Goal: Information Seeking & Learning: Learn about a topic

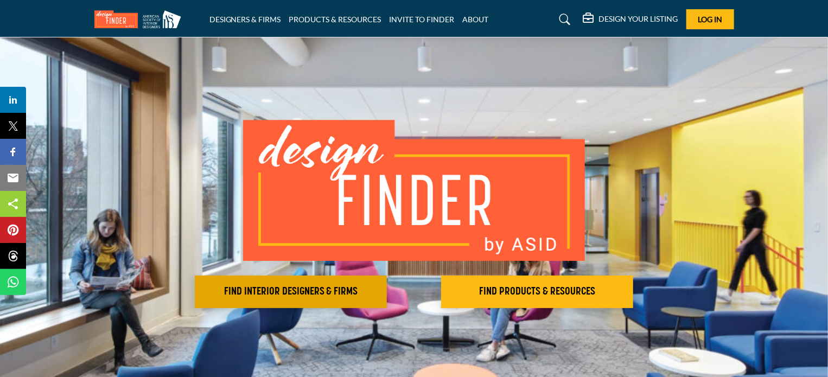
click at [303, 302] on button "FIND INTERIOR DESIGNERS & FIRMS" at bounding box center [291, 292] width 192 height 33
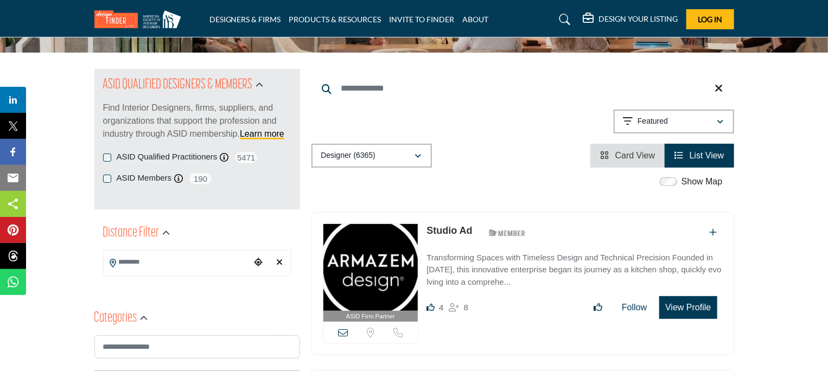
scroll to position [105, 0]
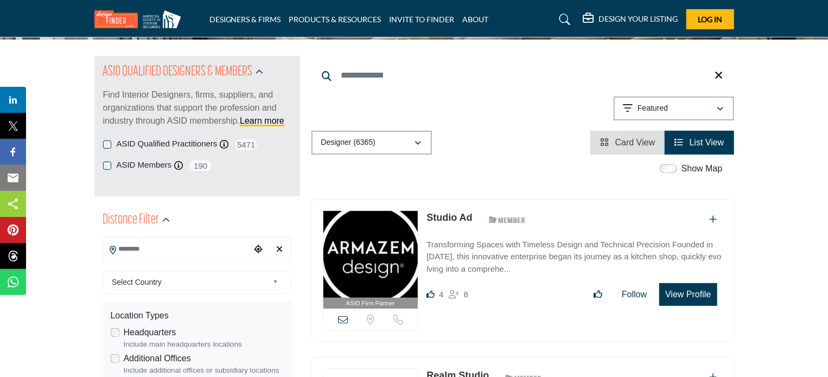
click at [162, 252] on input "Search Location" at bounding box center [177, 249] width 147 height 21
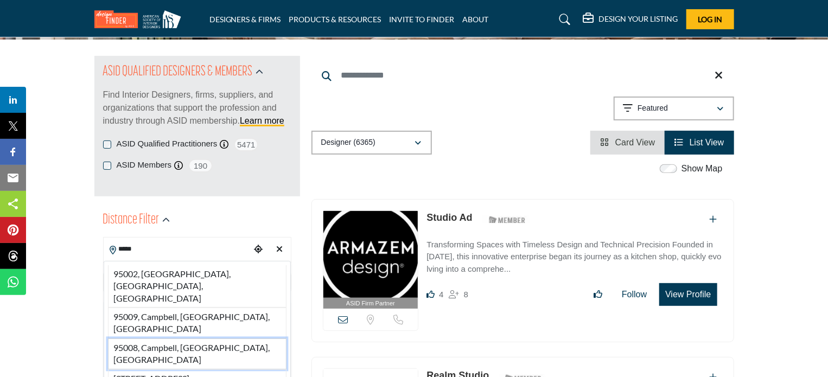
click at [207, 339] on li "95008, Campbell, CA, USA" at bounding box center [197, 354] width 179 height 31
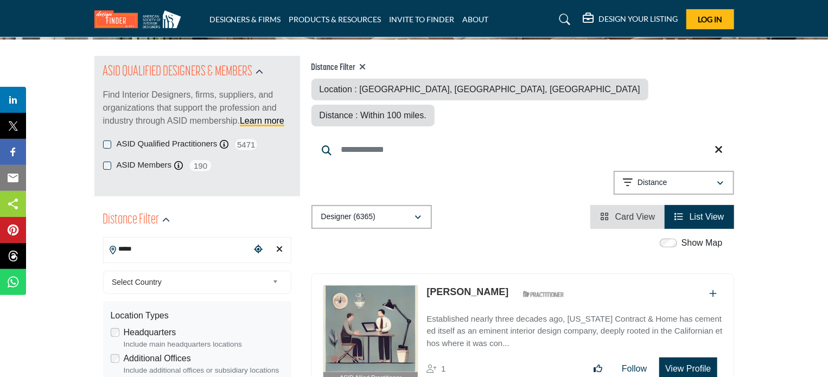
type input "**********"
type input "***"
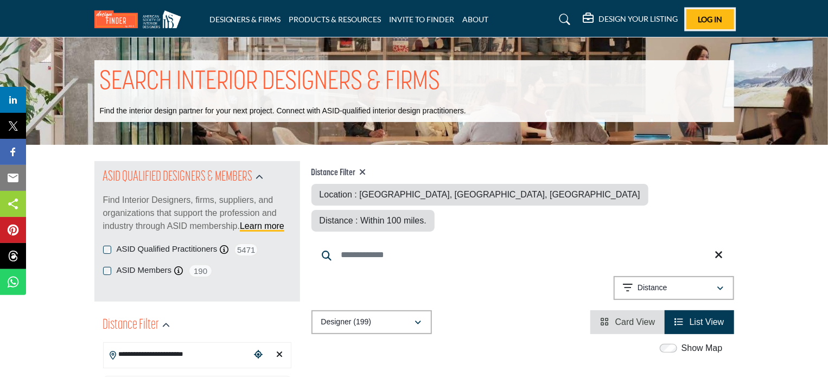
click at [707, 21] on span "Log In" at bounding box center [710, 19] width 24 height 9
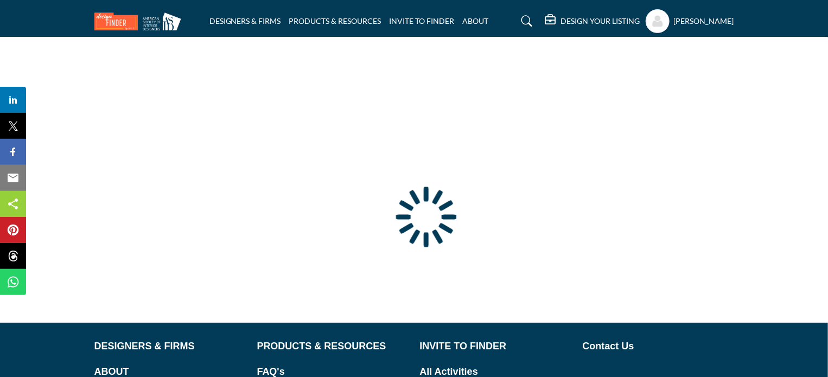
type input "**********"
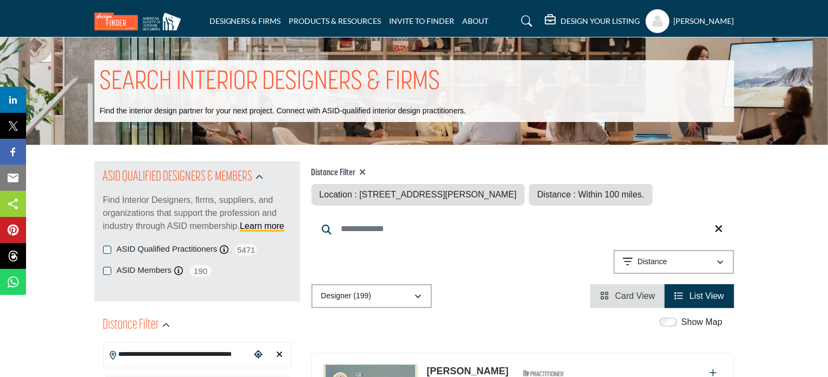
click at [683, 22] on h5 "[PERSON_NAME]" at bounding box center [704, 21] width 60 height 11
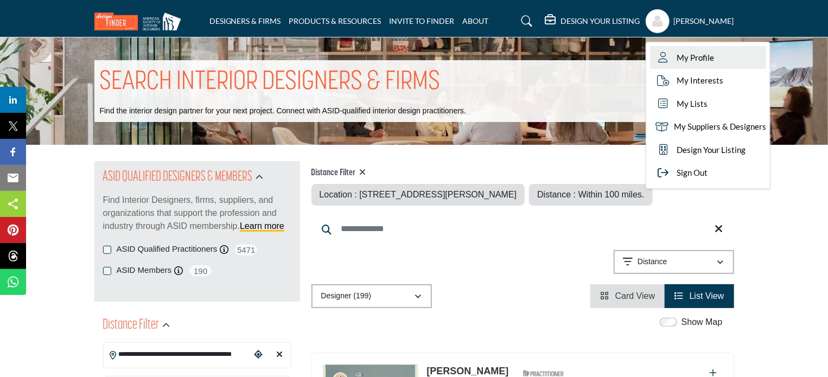
click at [677, 58] on span "My Profile" at bounding box center [695, 58] width 37 height 12
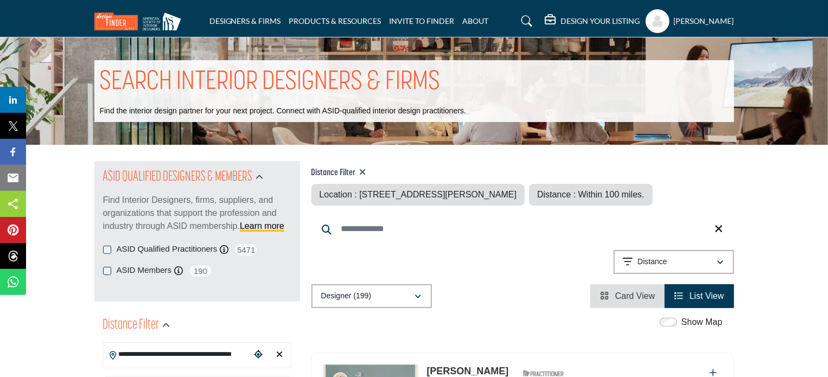
click at [688, 22] on h5 "[PERSON_NAME]" at bounding box center [704, 21] width 60 height 11
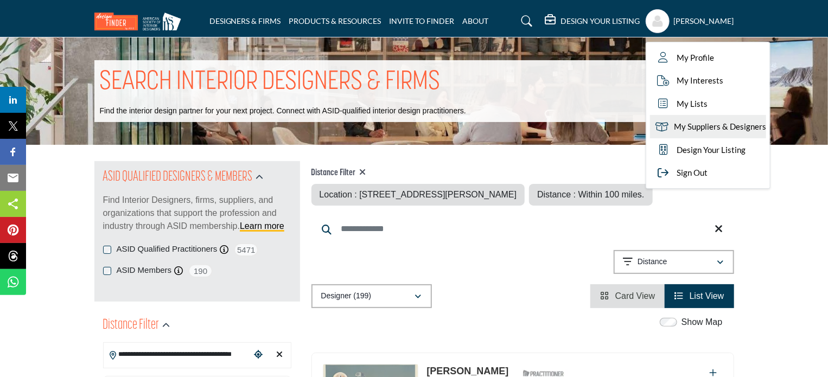
click at [660, 131] on link "My Suppliers & Designers" at bounding box center [708, 126] width 116 height 23
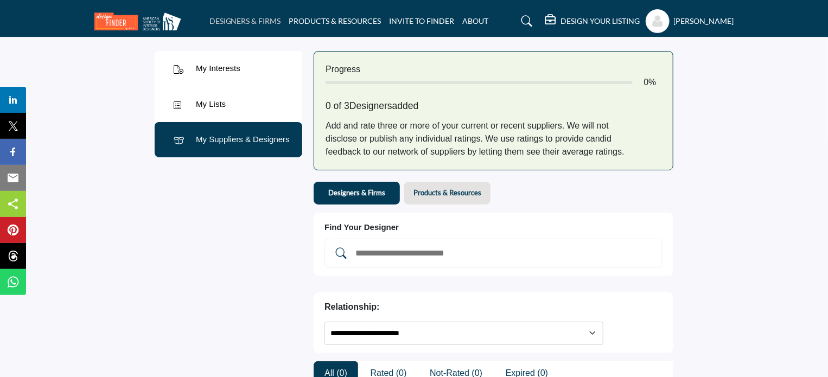
click at [252, 23] on link "DESIGNERS & FIRMS" at bounding box center [246, 20] width 72 height 9
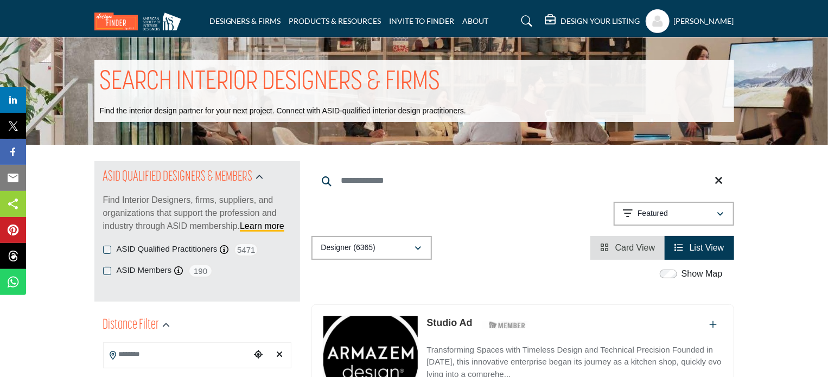
click at [397, 184] on input "Search Keyword" at bounding box center [523, 181] width 423 height 26
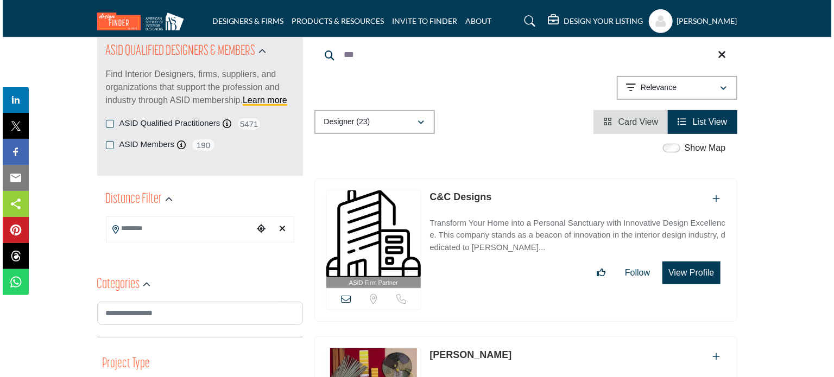
scroll to position [132, 0]
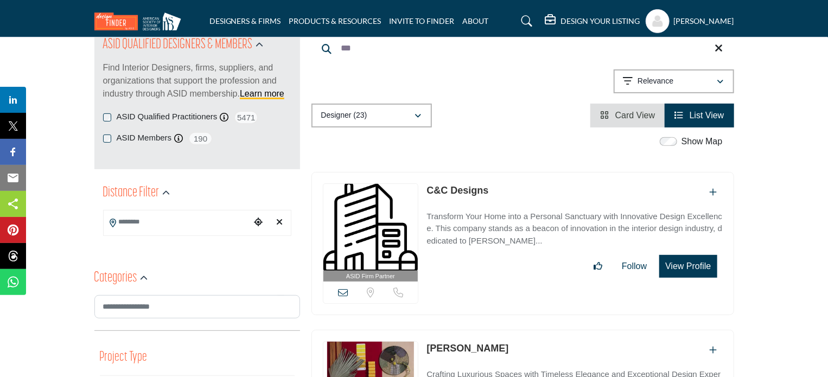
type input "***"
click at [698, 266] on button "View Profile" at bounding box center [688, 266] width 58 height 23
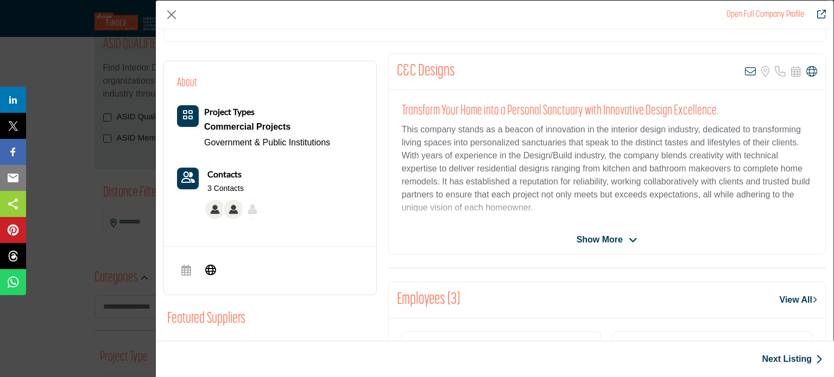
scroll to position [182, 0]
click at [614, 236] on span "Show More" at bounding box center [599, 238] width 46 height 13
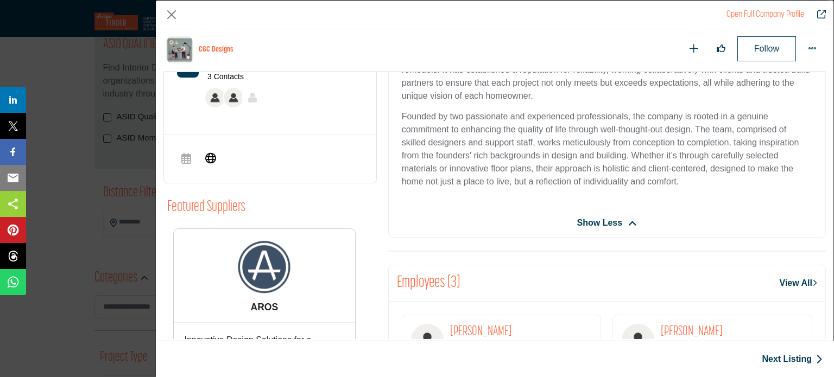
scroll to position [337, 0]
click at [785, 282] on link "View All" at bounding box center [797, 283] width 37 height 13
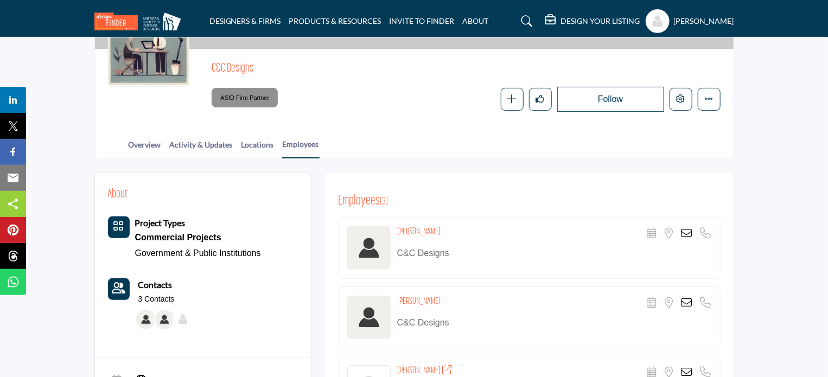
scroll to position [123, 0]
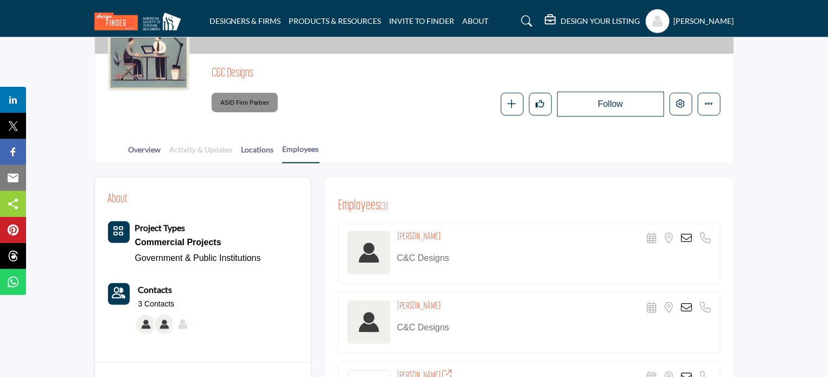
click at [223, 155] on link "Activity & Updates" at bounding box center [201, 153] width 64 height 19
click at [217, 148] on link "Activity & Updates" at bounding box center [201, 153] width 64 height 19
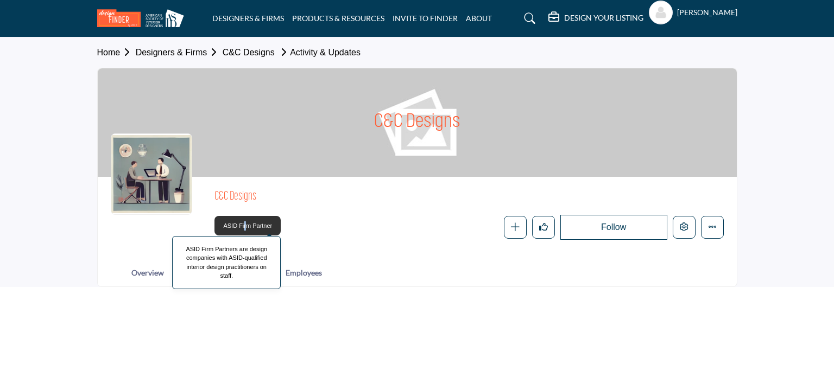
click at [243, 230] on span "ASID Firm Partner" at bounding box center [248, 226] width 58 height 15
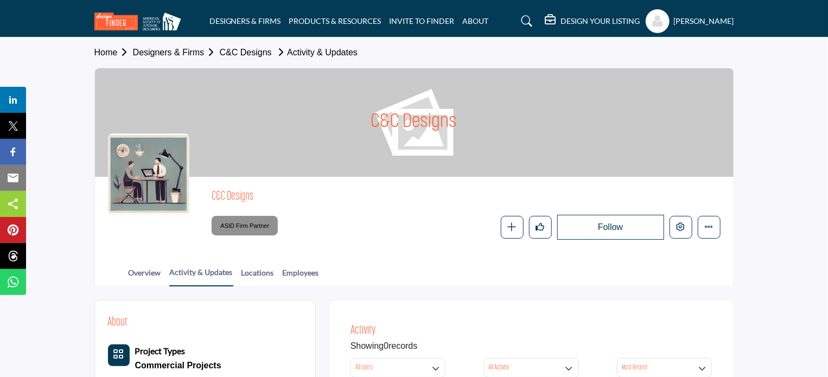
click at [764, 188] on section "Home Designers & Firms C&C Designs Activity & Updates C&C Designs C&C Designs A…" at bounding box center [414, 162] width 828 height 250
click at [475, 234] on div "Follow Following Message Recommend Add to My Suppliers Claim Listing Report Pag…" at bounding box center [543, 227] width 356 height 25
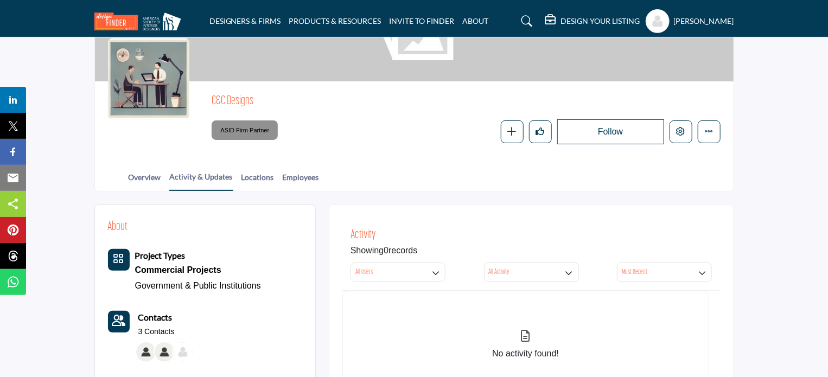
scroll to position [94, 0]
click at [136, 183] on link "Overview" at bounding box center [145, 182] width 34 height 19
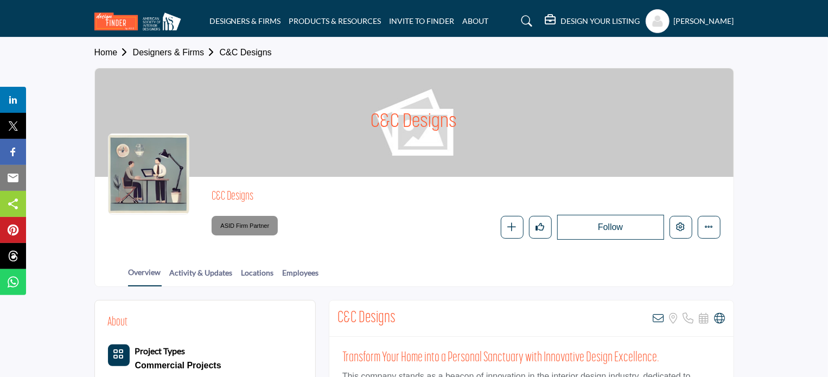
click at [682, 22] on h5 "[PERSON_NAME]" at bounding box center [704, 21] width 60 height 11
